Goal: Information Seeking & Learning: Understand process/instructions

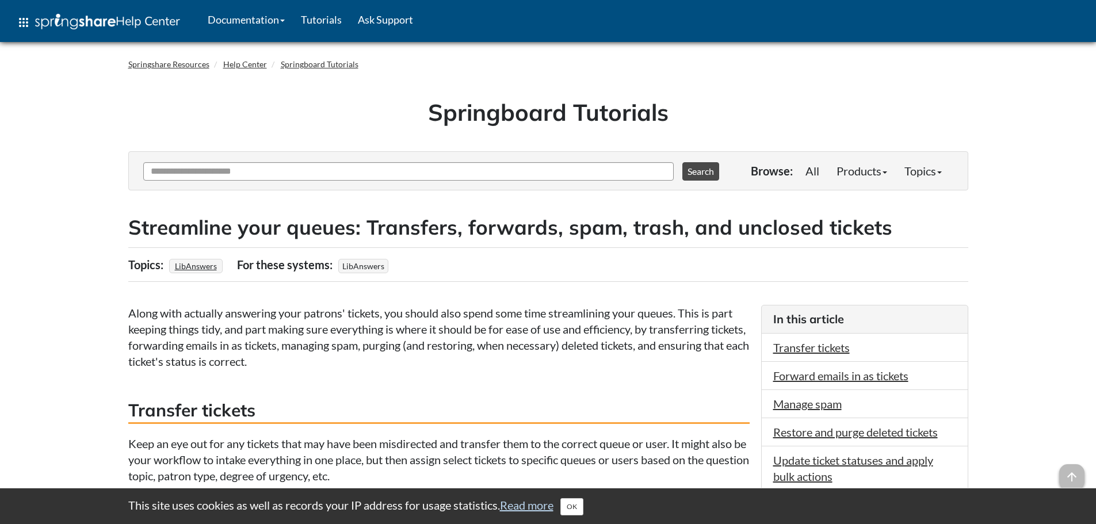
scroll to position [288, 0]
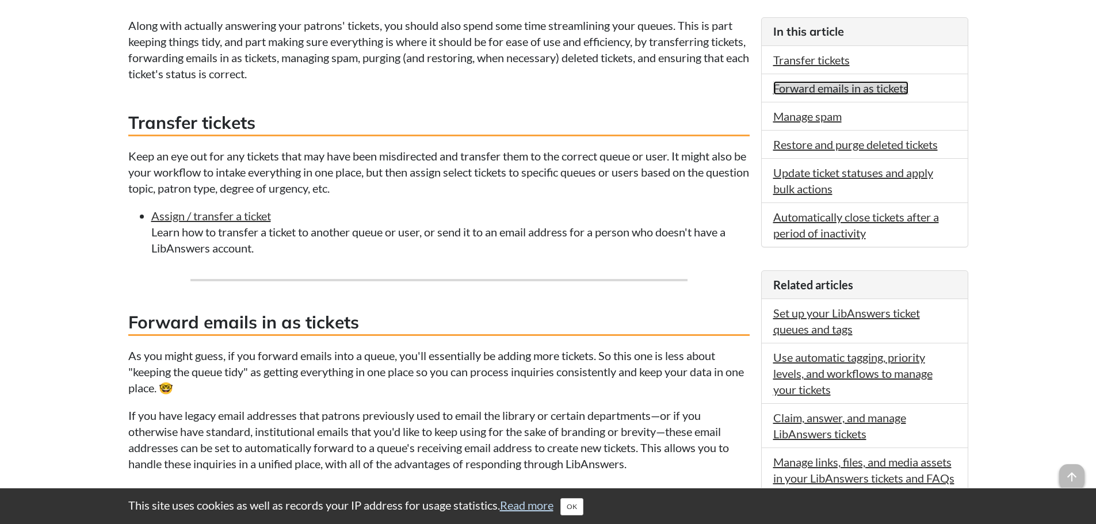
click at [807, 85] on link "Forward emails in as tickets" at bounding box center [840, 88] width 135 height 14
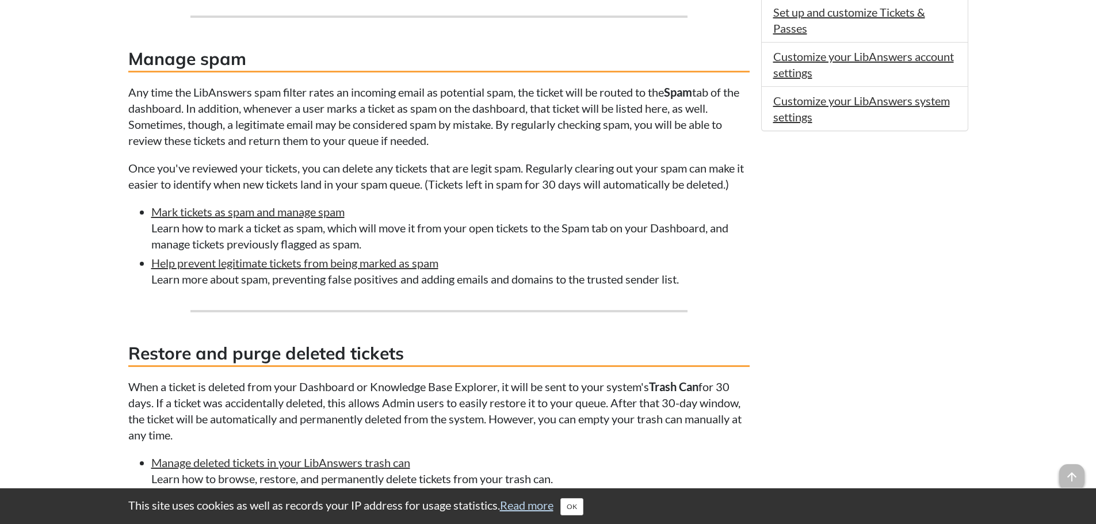
scroll to position [772, 0]
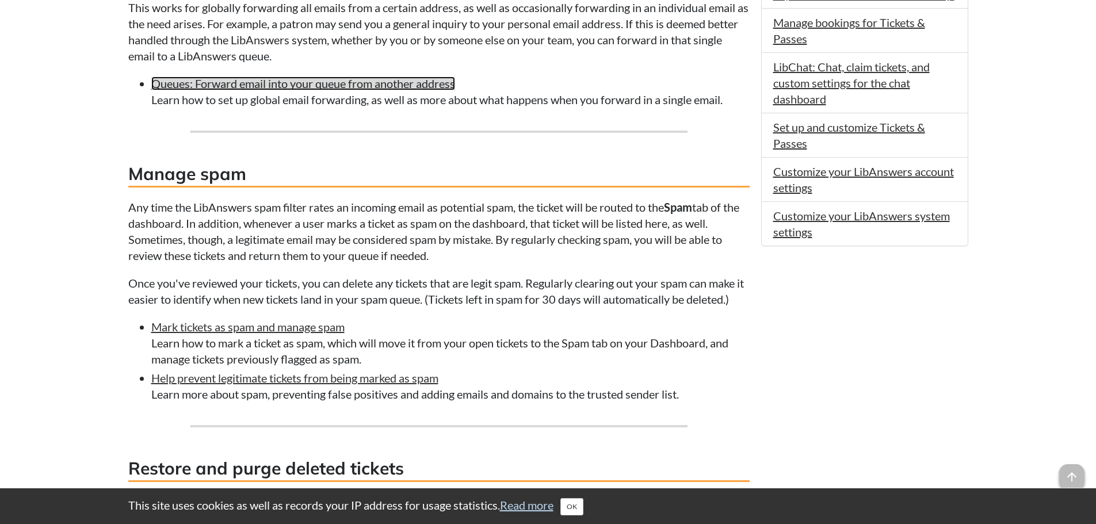
click at [419, 89] on link "Queues: Forward email into your queue from another address" at bounding box center [303, 84] width 304 height 14
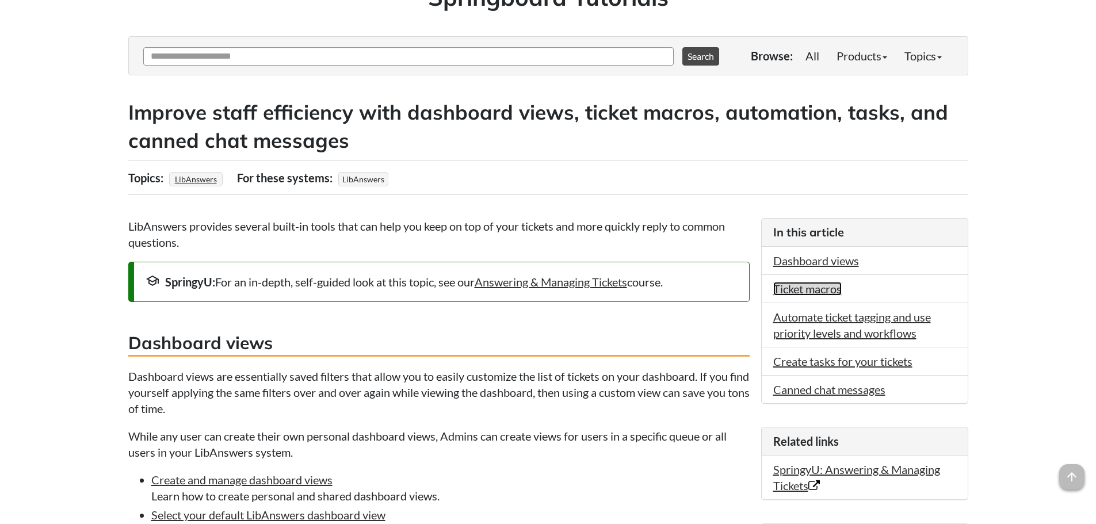
click at [813, 291] on link "Ticket macros" at bounding box center [807, 289] width 68 height 14
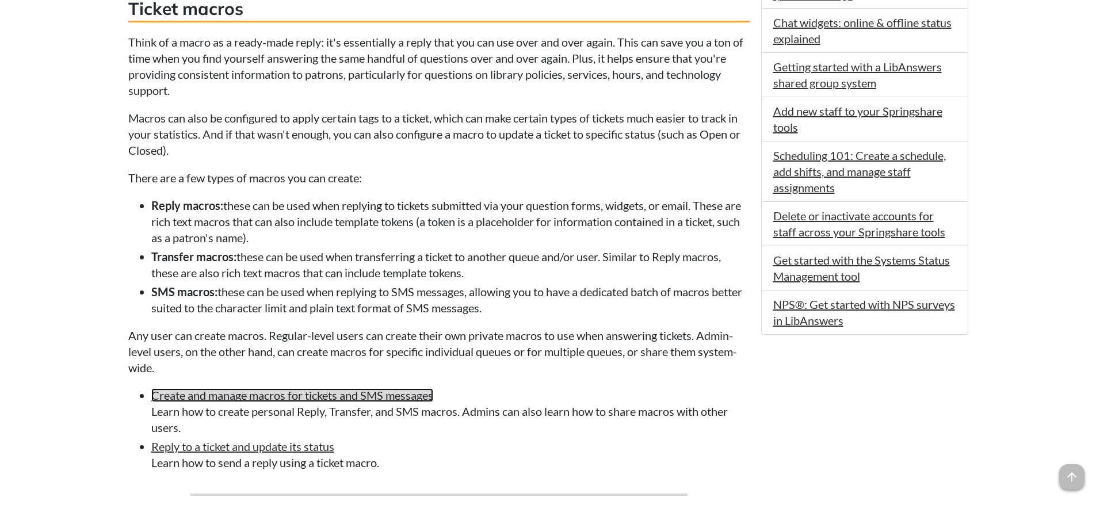
click at [336, 402] on link "Create and manage macros for tickets and SMS messages" at bounding box center [292, 395] width 282 height 14
